Goal: Information Seeking & Learning: Learn about a topic

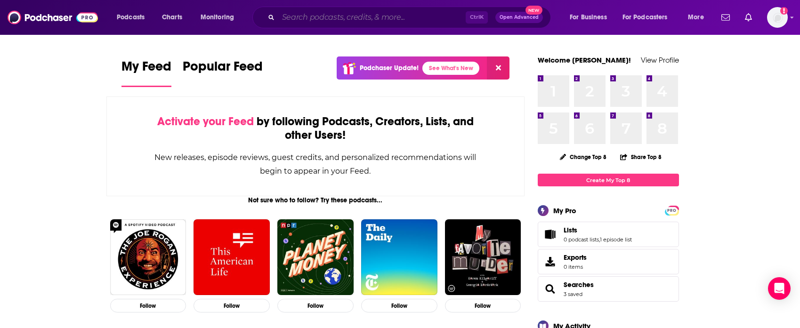
click at [309, 20] on input "Search podcasts, credits, & more..." at bounding box center [371, 17] width 187 height 15
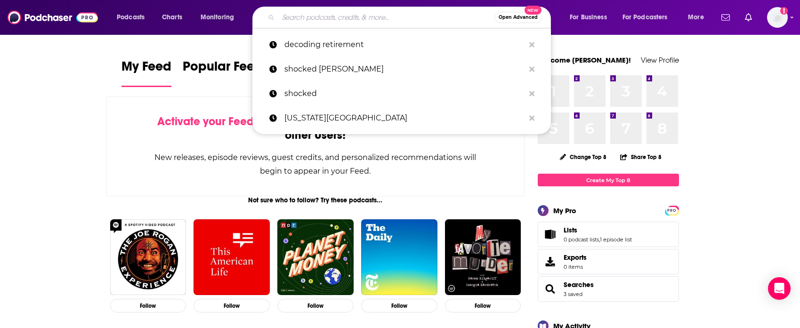
paste input "Dialogues in Dermatology"
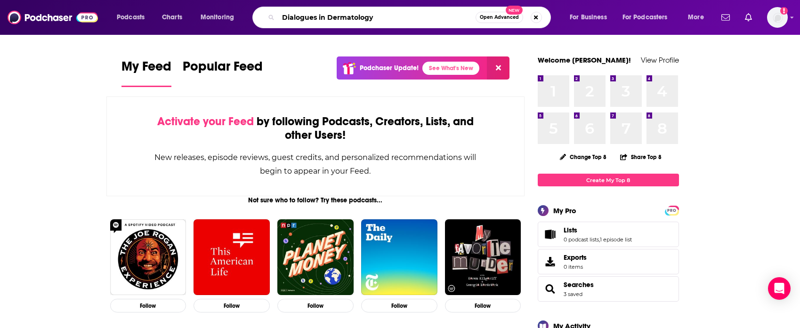
type input "Dialogues in Dermatology"
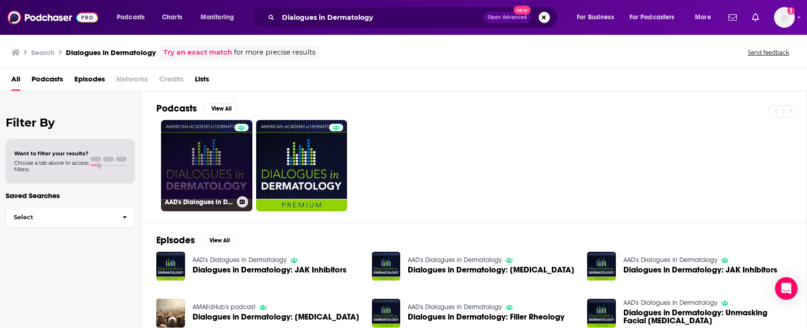
click at [219, 172] on link "AAD's Dialogues in Dermatology" at bounding box center [206, 165] width 91 height 91
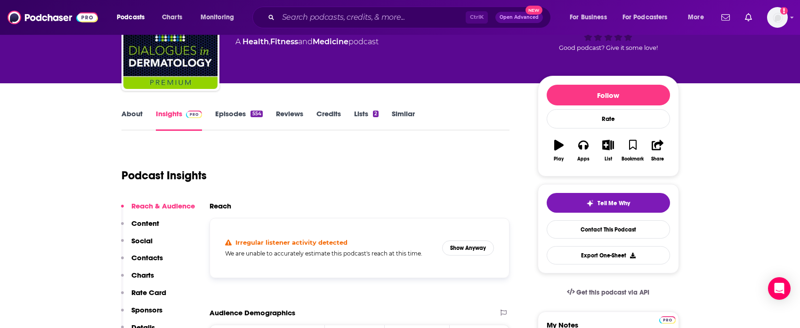
scroll to position [48, 0]
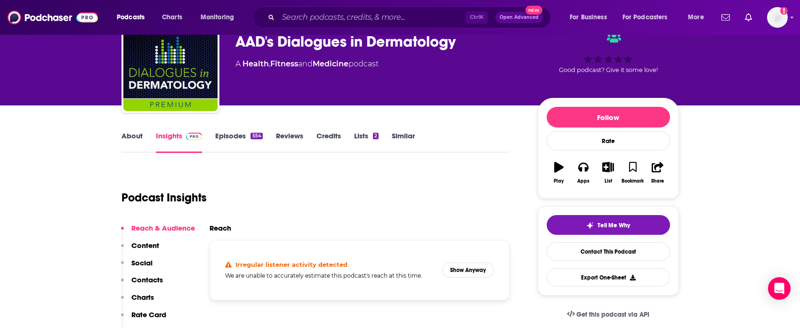
click at [128, 136] on link "About" at bounding box center [131, 142] width 21 height 22
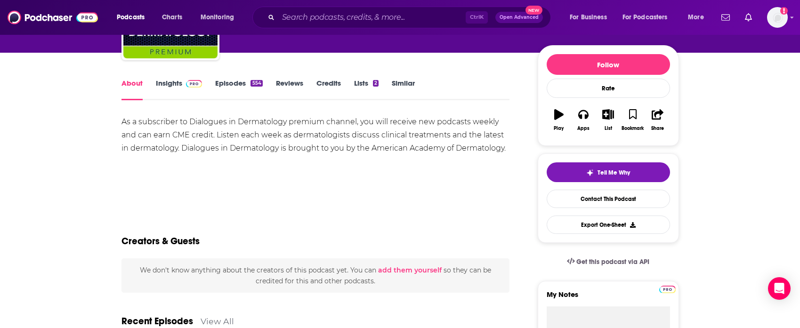
scroll to position [84, 0]
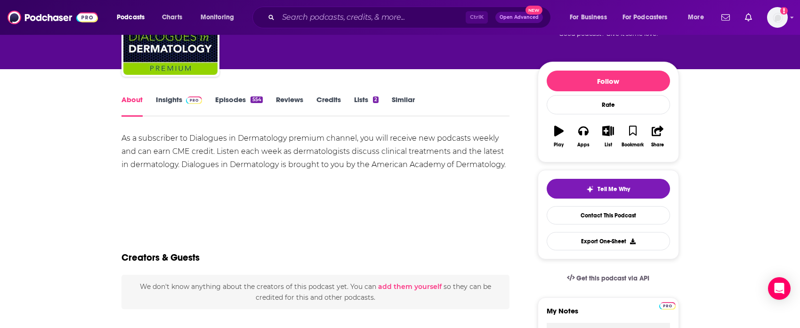
click at [186, 104] on link "Insights" at bounding box center [179, 106] width 47 height 22
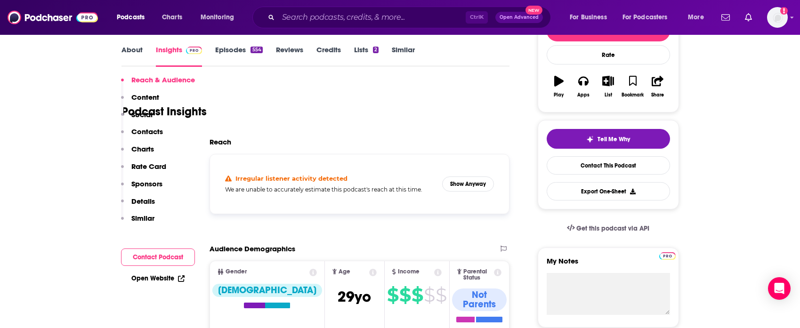
scroll to position [188, 0]
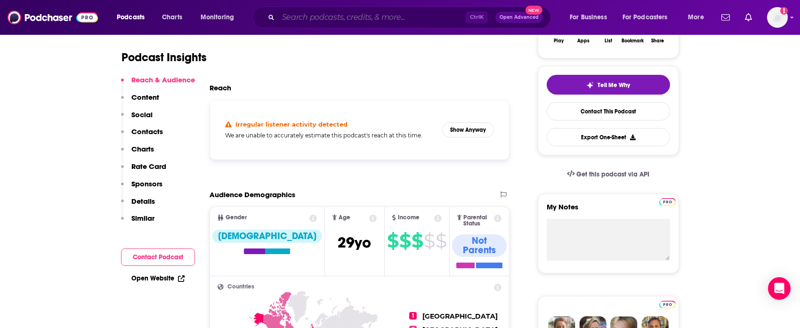
click at [328, 12] on input "Search podcasts, credits, & more..." at bounding box center [371, 17] width 187 height 15
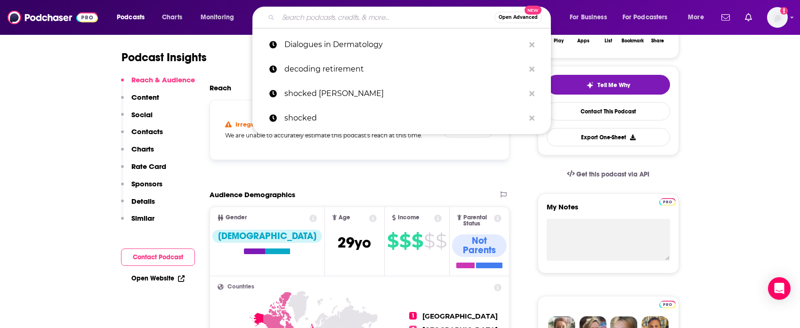
paste input "The Spot Check"
type input "The Spot Check"
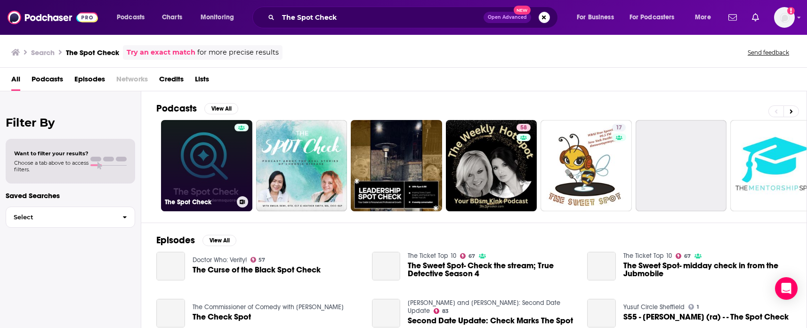
click at [212, 181] on link "The Spot Check" at bounding box center [206, 165] width 91 height 91
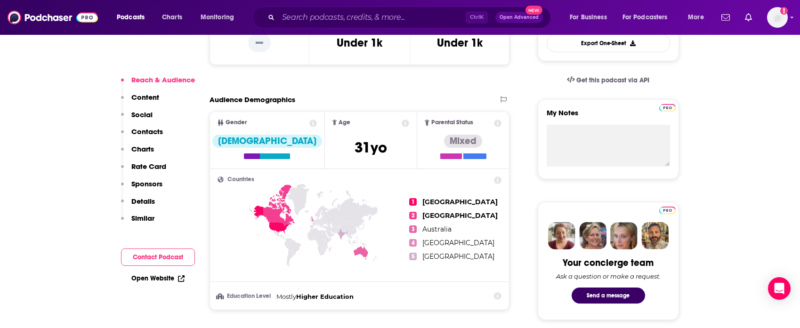
scroll to position [518, 0]
